Goal: Task Accomplishment & Management: Complete application form

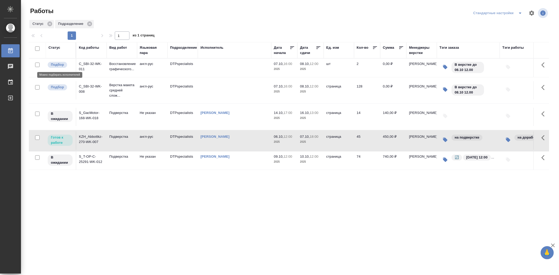
click at [58, 67] on p "Подбор" at bounding box center [57, 64] width 13 height 5
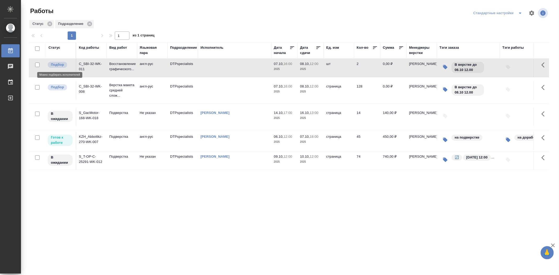
click at [58, 67] on p "Подбор" at bounding box center [57, 64] width 13 height 5
click at [89, 143] on td "KZH_Abbottkz-270-WK-007" at bounding box center [91, 141] width 30 height 18
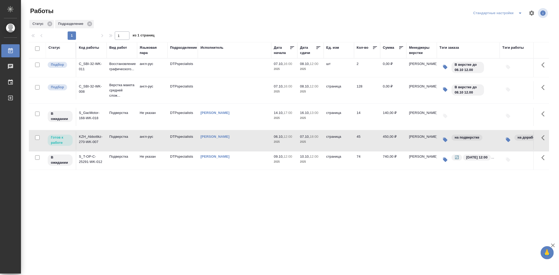
click at [88, 143] on td "KZH_Abbottkz-270-WK-007" at bounding box center [91, 141] width 30 height 18
click at [92, 84] on td "C_SBI-32-WK-008" at bounding box center [91, 90] width 30 height 18
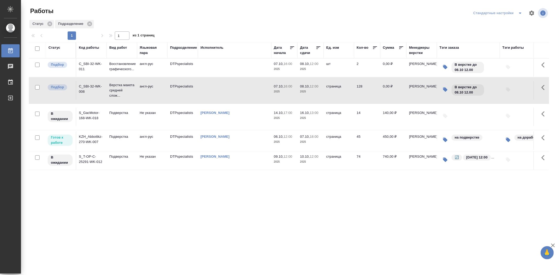
click at [92, 84] on td "C_SBI-32-WK-008" at bounding box center [91, 90] width 30 height 18
click at [69, 141] on p "Готов к работе" at bounding box center [60, 140] width 19 height 10
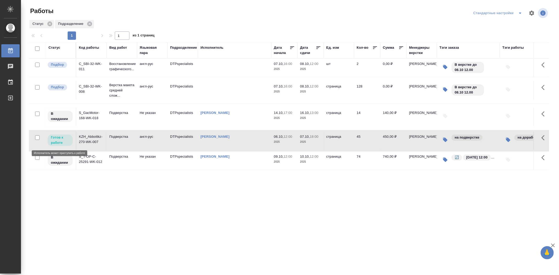
click at [66, 141] on p "Готов к работе" at bounding box center [60, 140] width 19 height 10
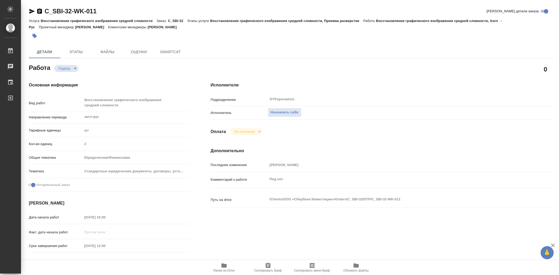
type textarea "x"
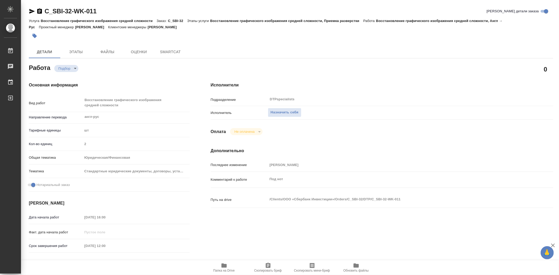
type textarea "x"
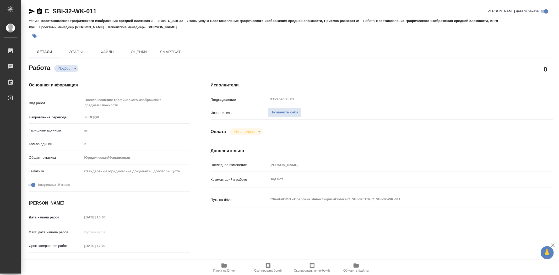
type textarea "x"
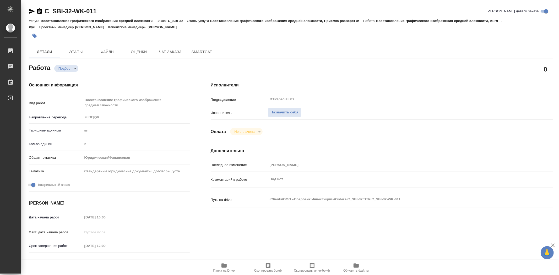
type textarea "x"
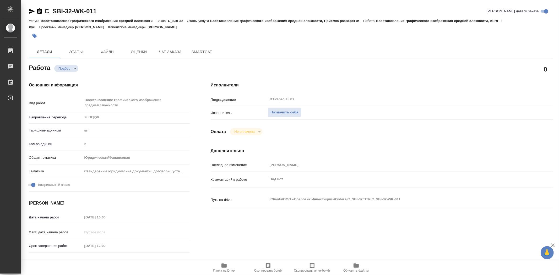
type textarea "x"
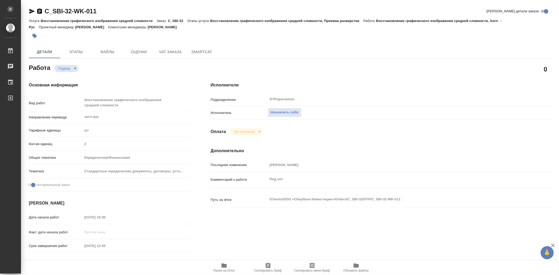
click at [225, 269] on span "Папка на Drive" at bounding box center [223, 271] width 21 height 4
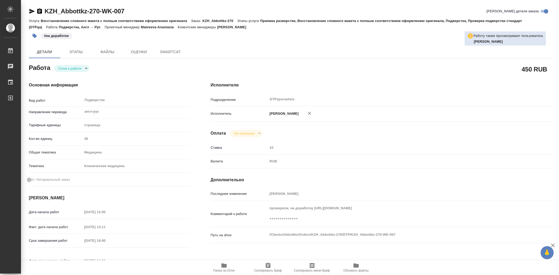
type textarea "x"
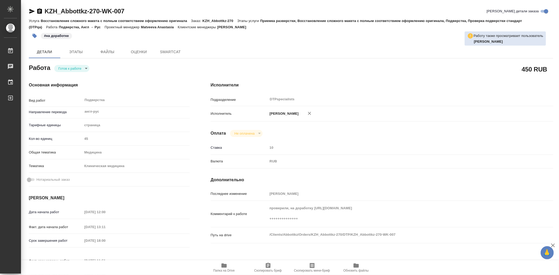
type textarea "x"
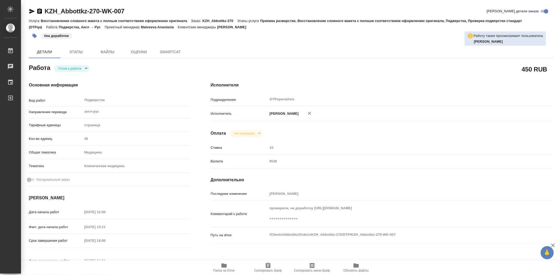
type textarea "x"
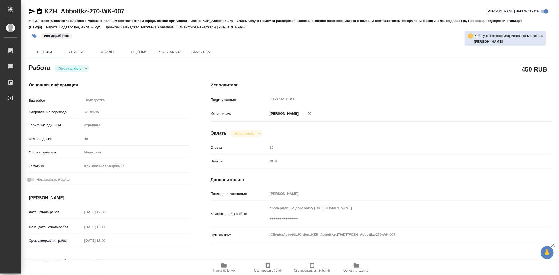
type textarea "x"
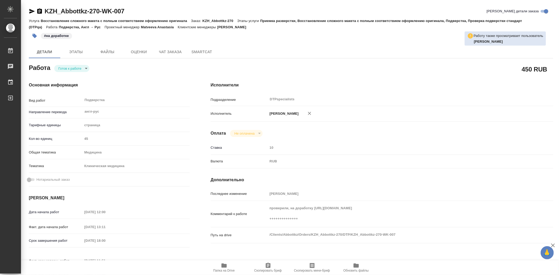
click at [226, 267] on icon "button" at bounding box center [224, 266] width 5 height 4
type textarea "x"
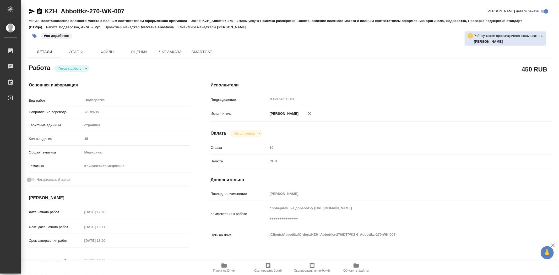
type textarea "x"
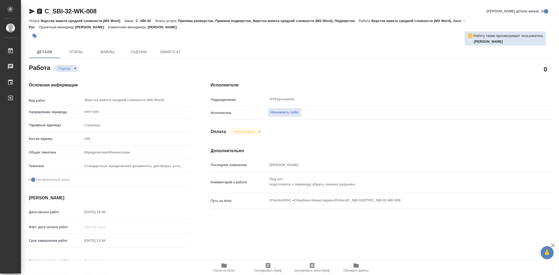
type textarea "x"
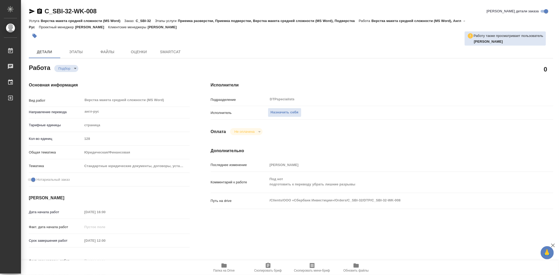
type textarea "x"
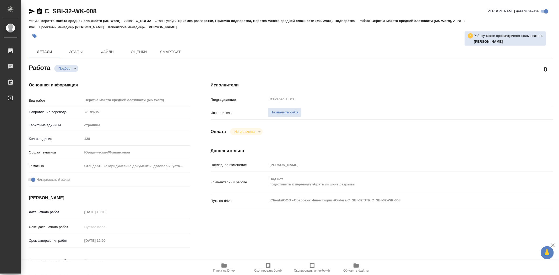
type textarea "x"
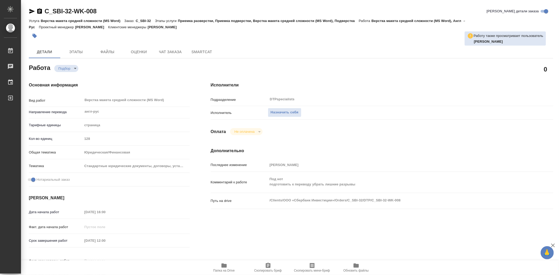
click at [221, 268] on icon "button" at bounding box center [224, 266] width 6 height 6
type textarea "x"
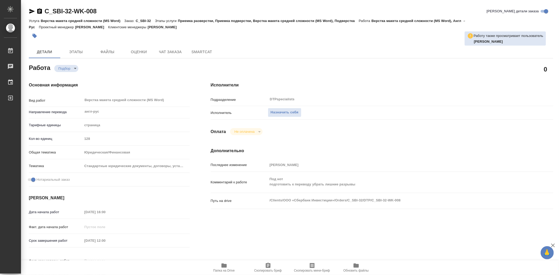
type textarea "x"
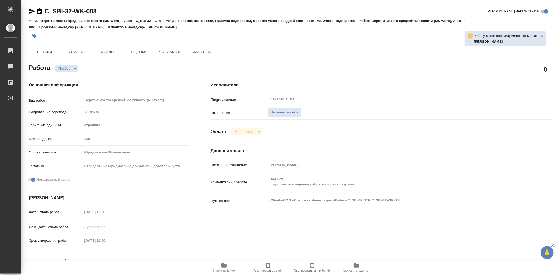
type textarea "x"
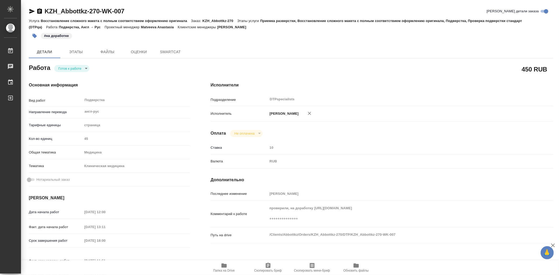
type textarea "x"
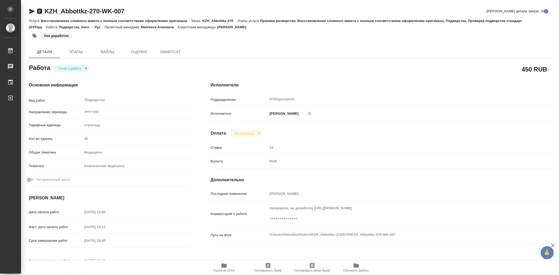
type textarea "x"
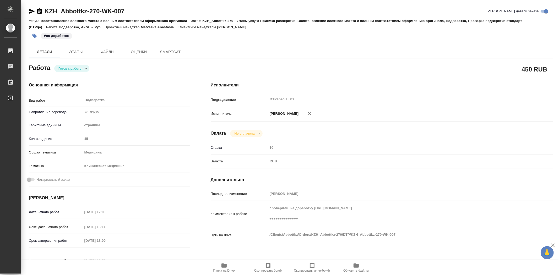
type textarea "x"
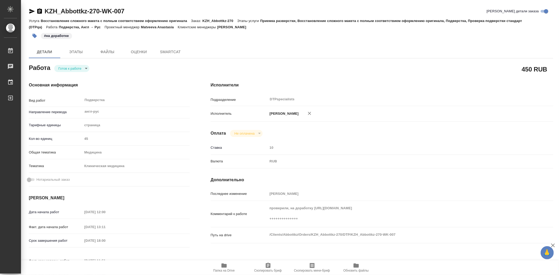
type textarea "x"
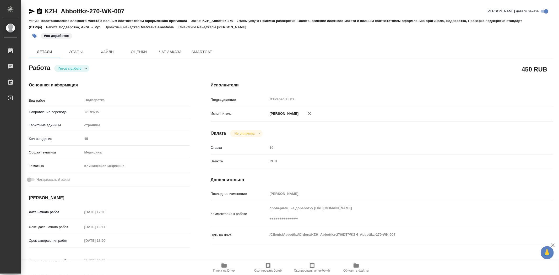
type textarea "x"
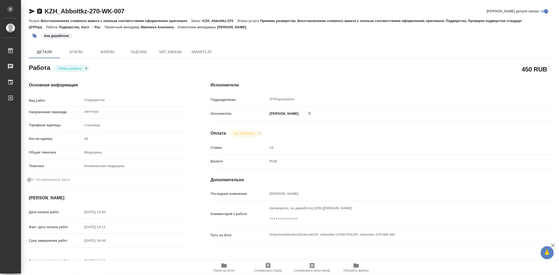
type textarea "x"
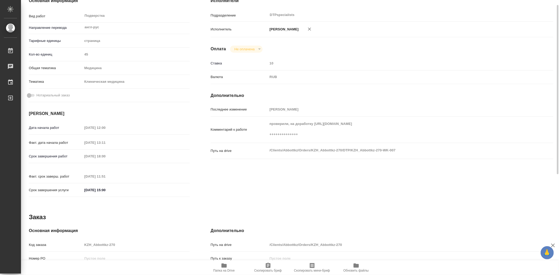
scroll to position [26, 0]
